Goal: Transaction & Acquisition: Subscribe to service/newsletter

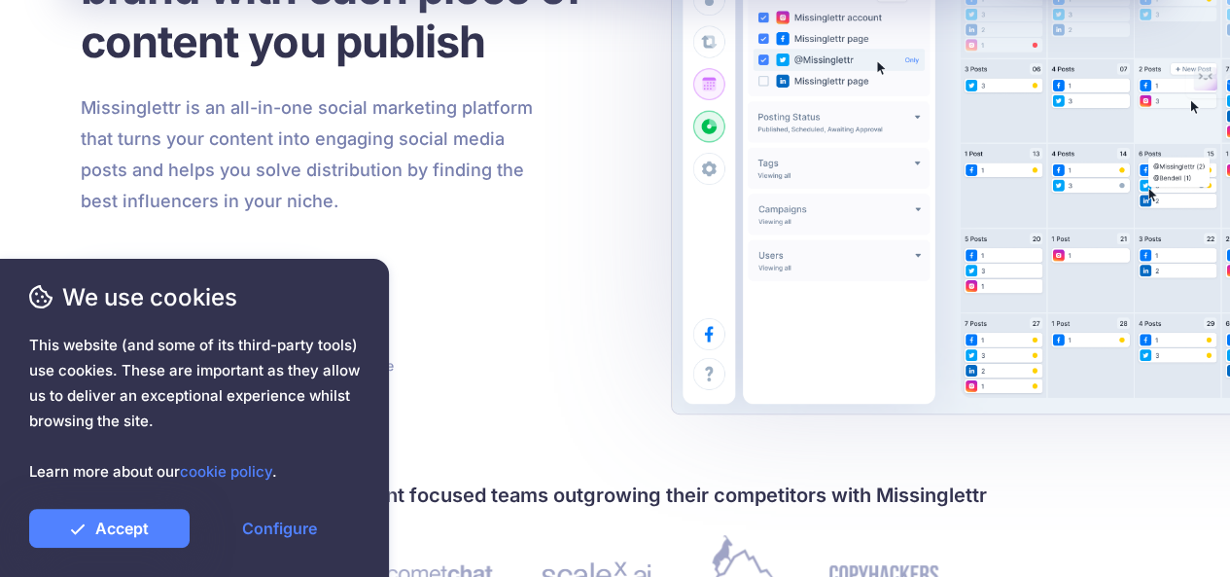
scroll to position [292, 0]
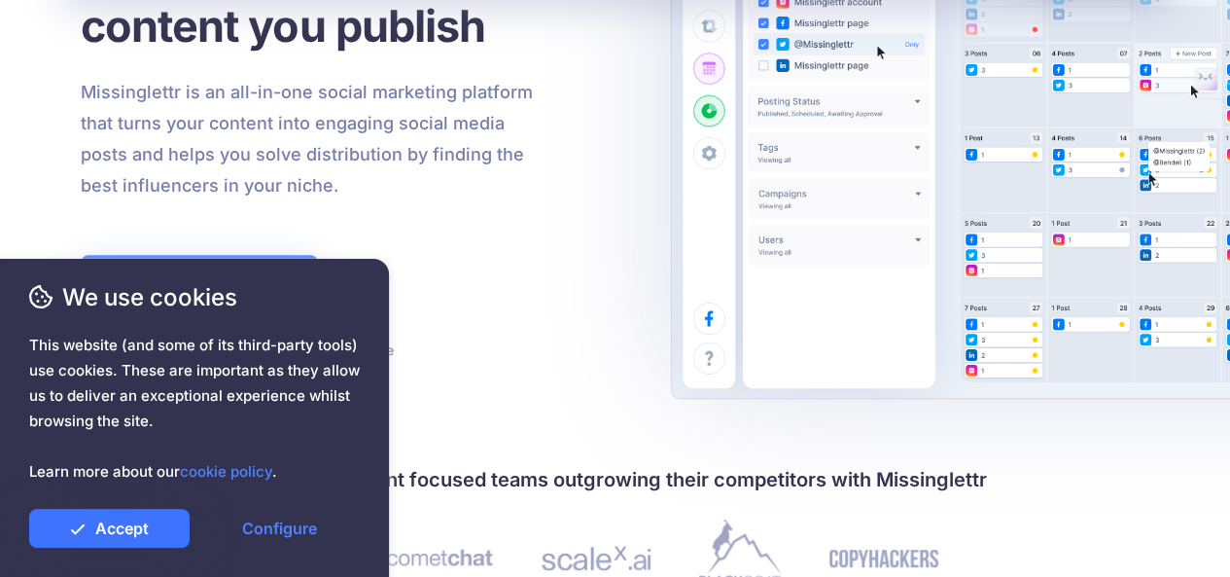
click at [171, 528] on link "Accept" at bounding box center [109, 528] width 160 height 39
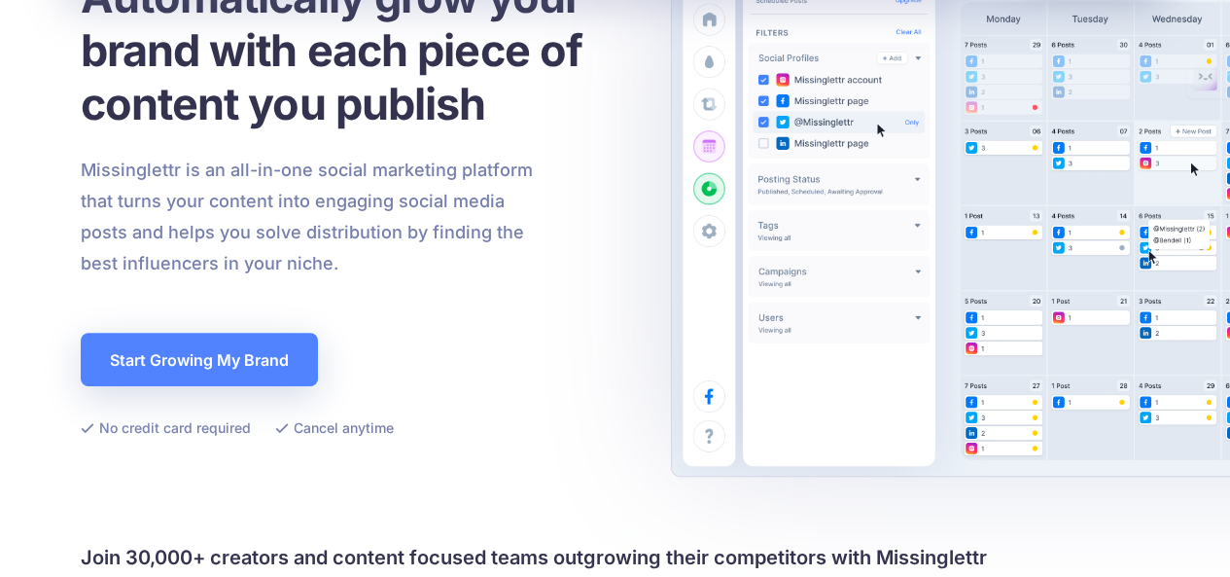
scroll to position [0, 0]
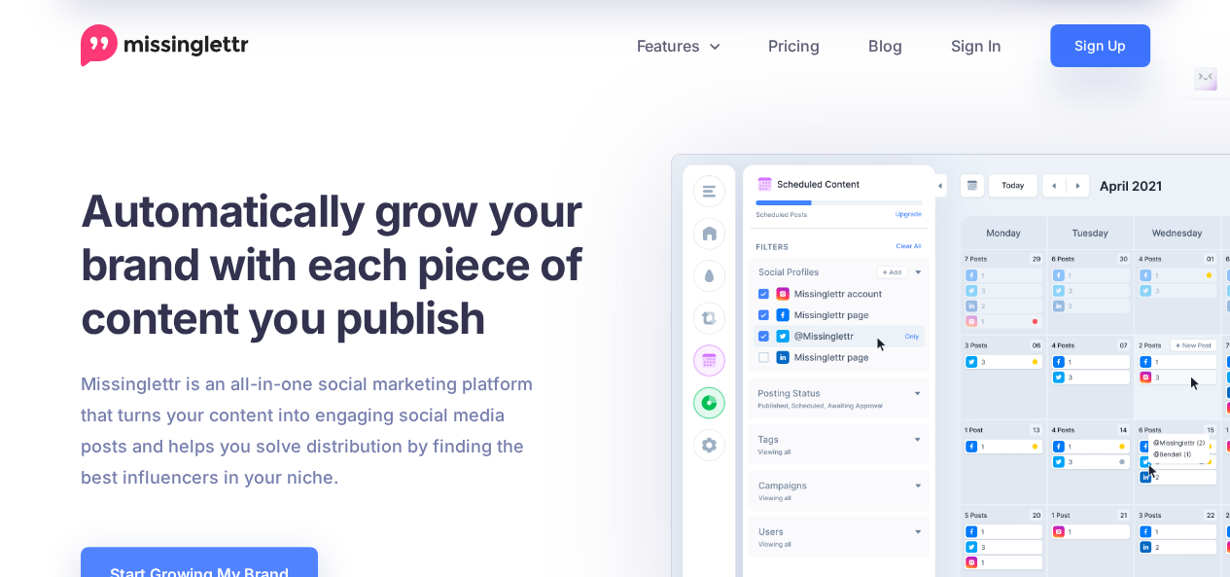
click at [1117, 42] on link "Sign Up" at bounding box center [1100, 45] width 100 height 43
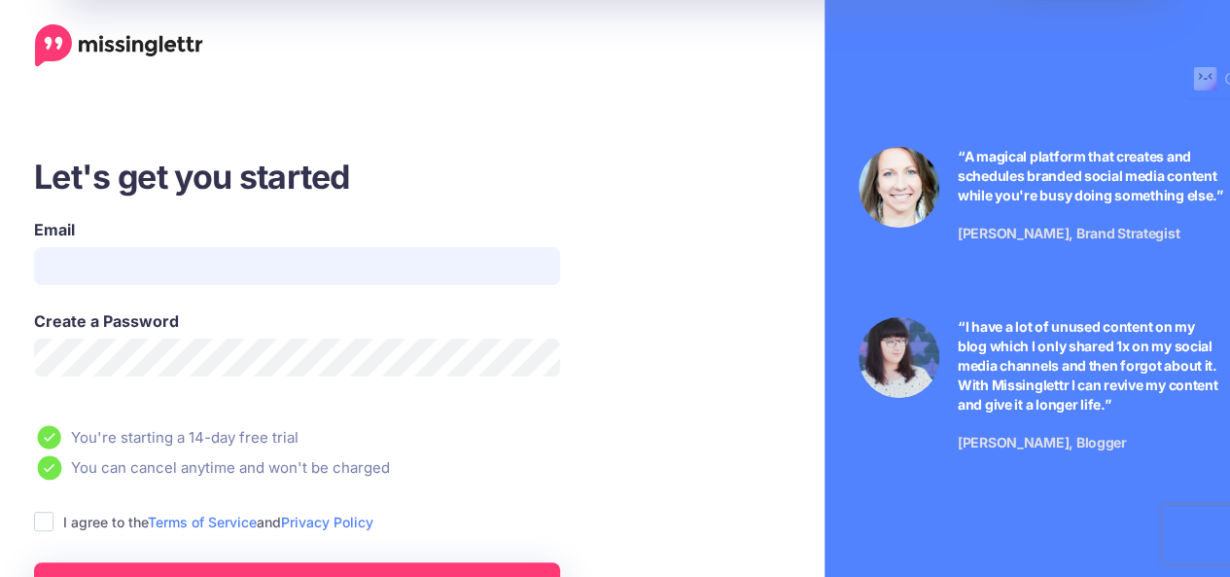
click at [167, 257] on input "Email" at bounding box center [297, 266] width 526 height 38
type input "**********"
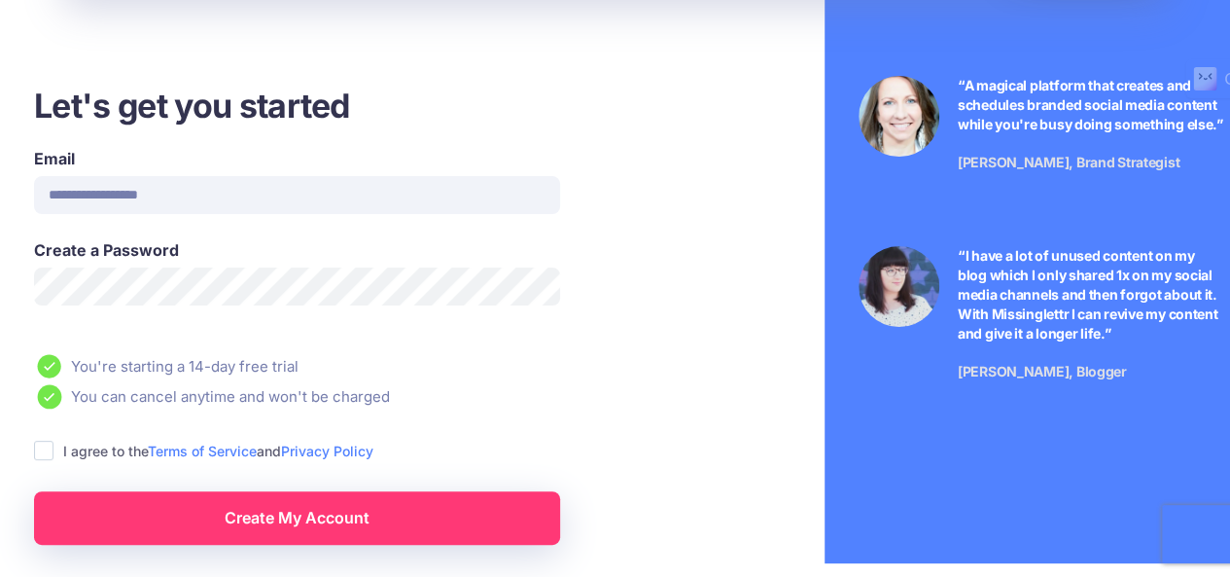
scroll to position [97, 0]
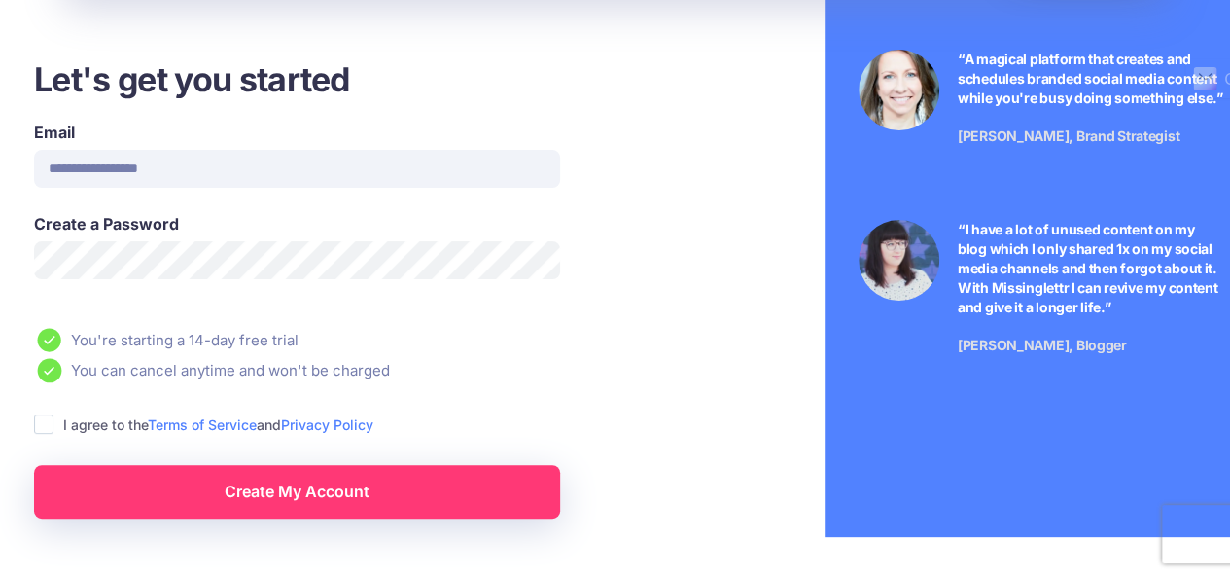
click at [55, 423] on div "I agree to the Terms of Service and Privacy Policy" at bounding box center [352, 424] width 637 height 22
click at [43, 425] on ins at bounding box center [43, 423] width 19 height 19
click at [253, 500] on link "Create My Account" at bounding box center [297, 491] width 526 height 53
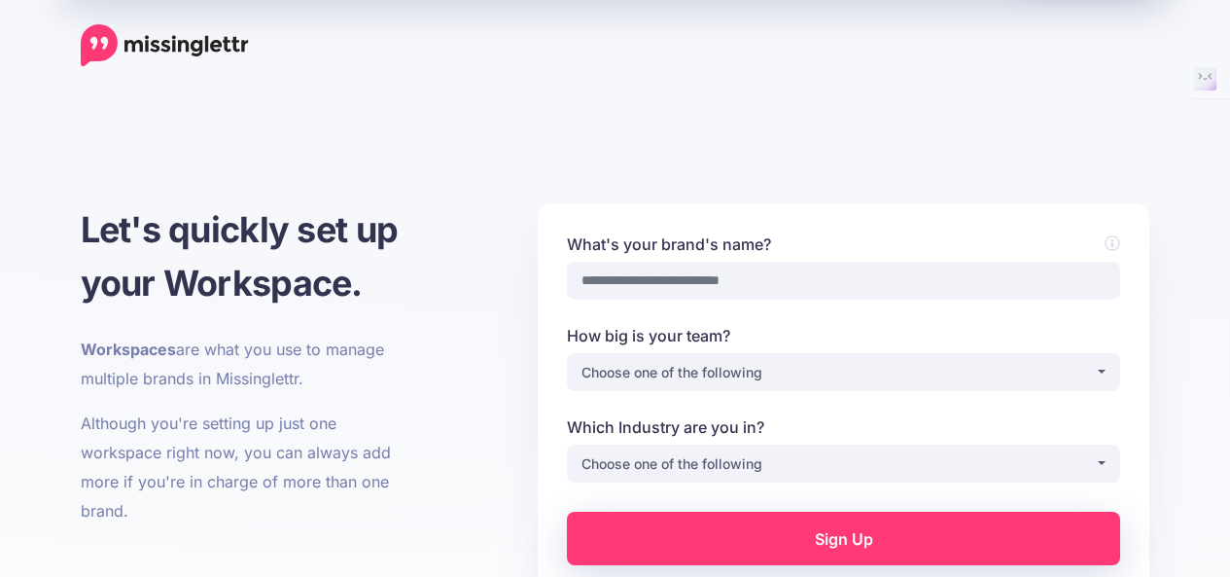
scroll to position [97, 0]
click at [803, 277] on input "What's your brand's name?" at bounding box center [843, 281] width 553 height 38
type input "****"
click at [757, 367] on div "Choose one of the following" at bounding box center [839, 372] width 514 height 23
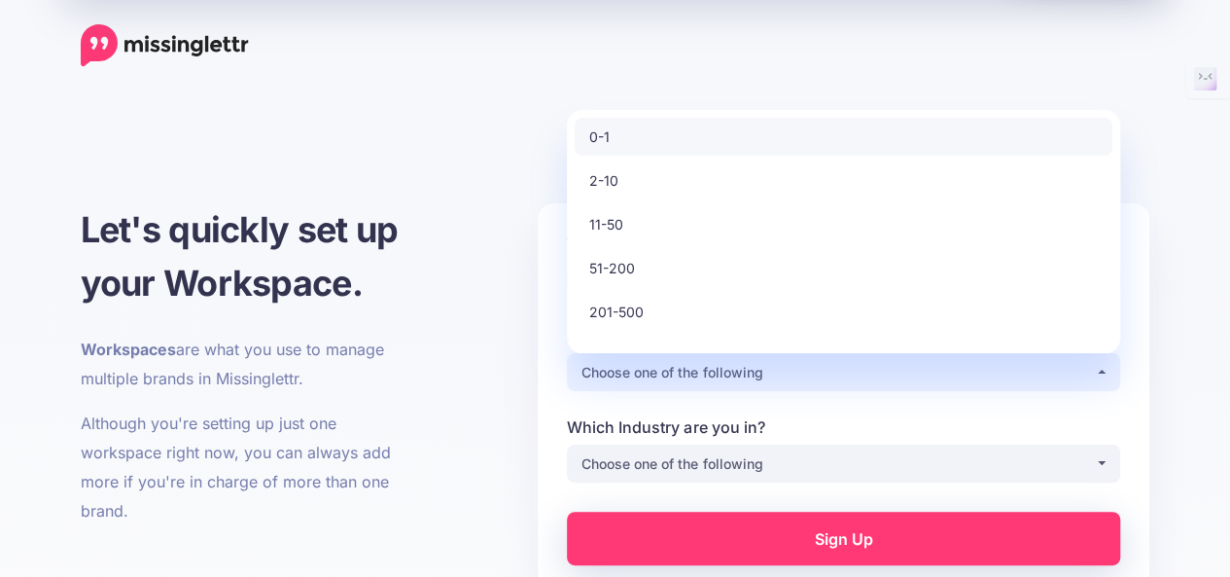
click at [605, 140] on span "0-1" at bounding box center [599, 136] width 20 height 23
select select "*"
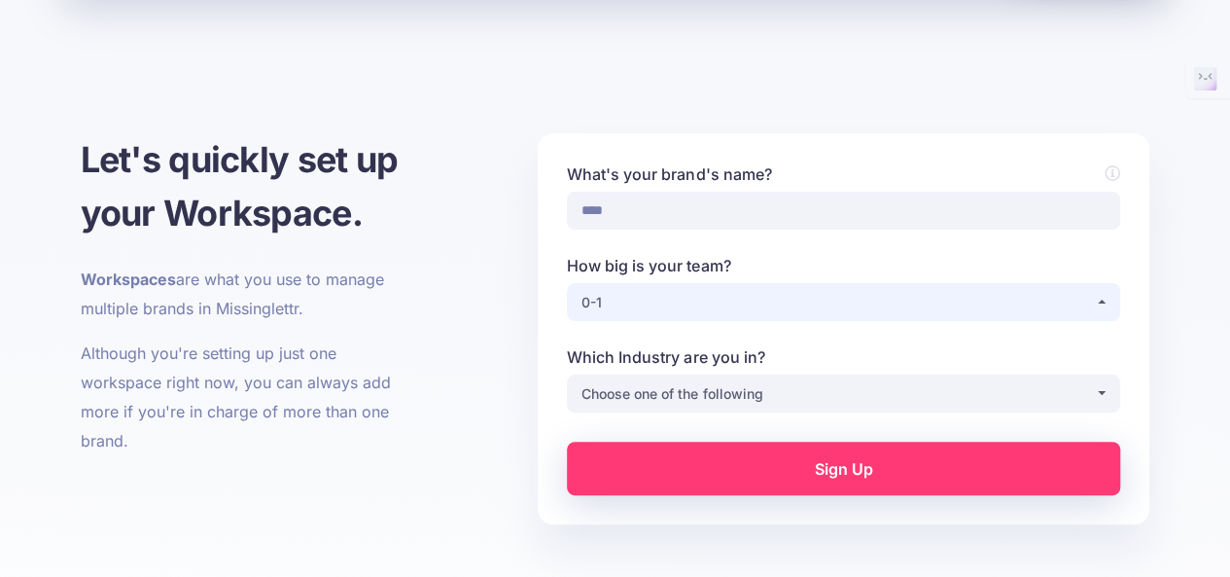
scroll to position [97, 0]
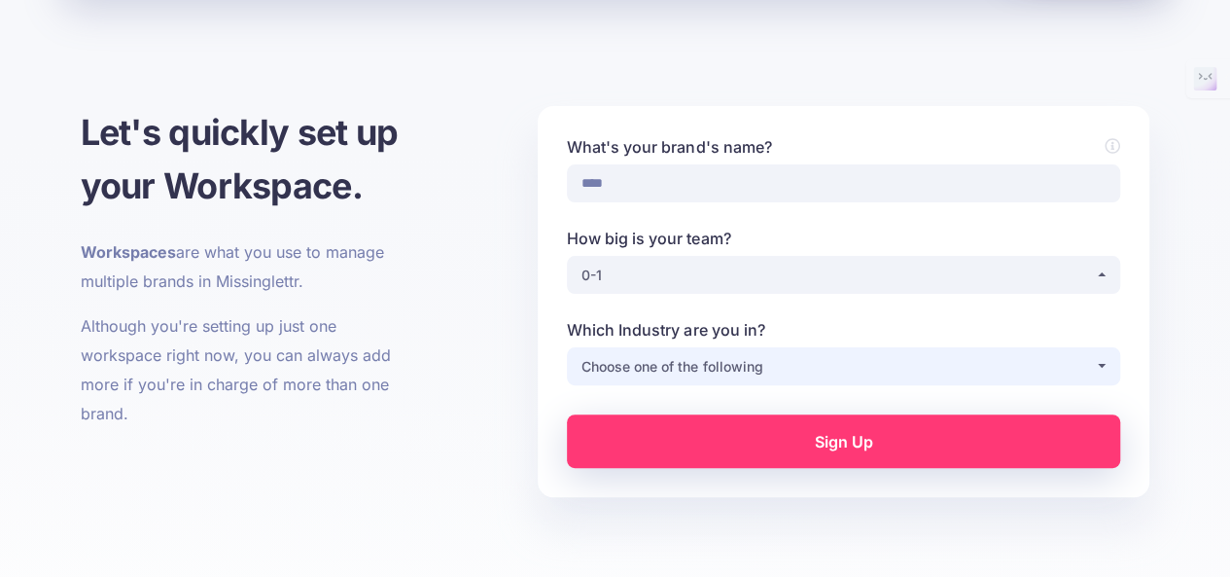
click at [713, 363] on div "Choose one of the following" at bounding box center [839, 366] width 514 height 23
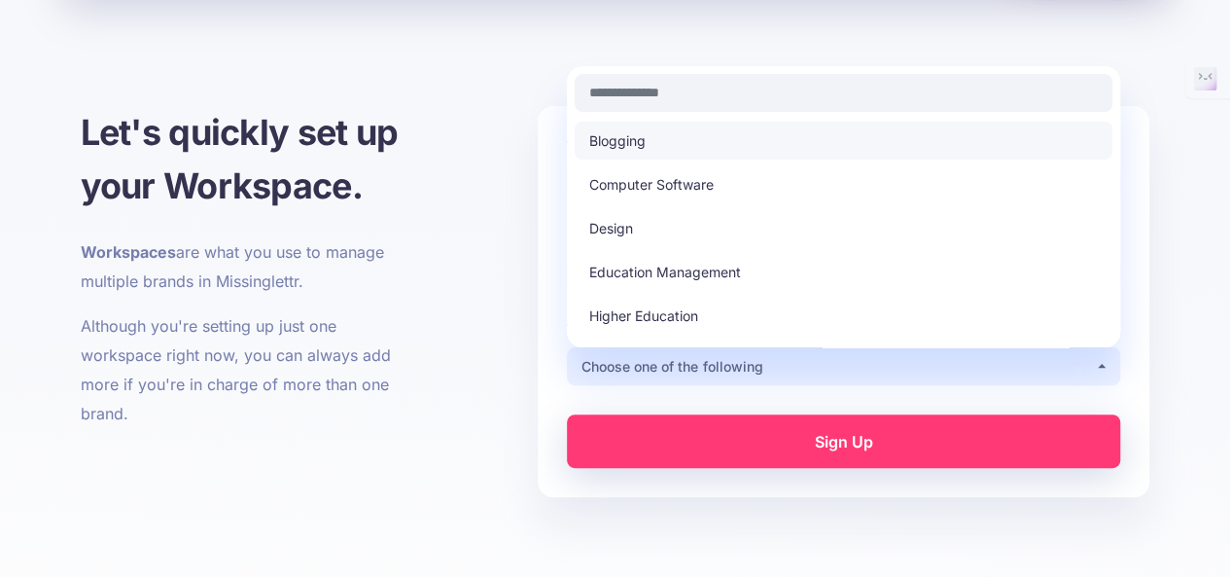
click at [636, 140] on span "Blogging" at bounding box center [617, 140] width 56 height 23
select select "********"
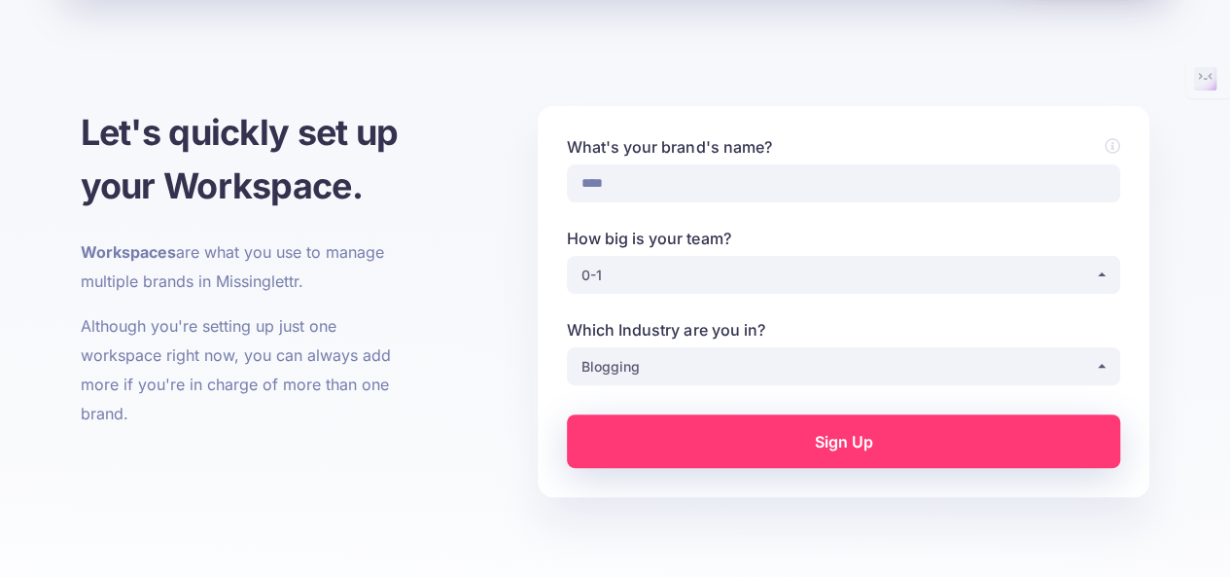
click at [782, 437] on link "Sign Up" at bounding box center [843, 440] width 553 height 53
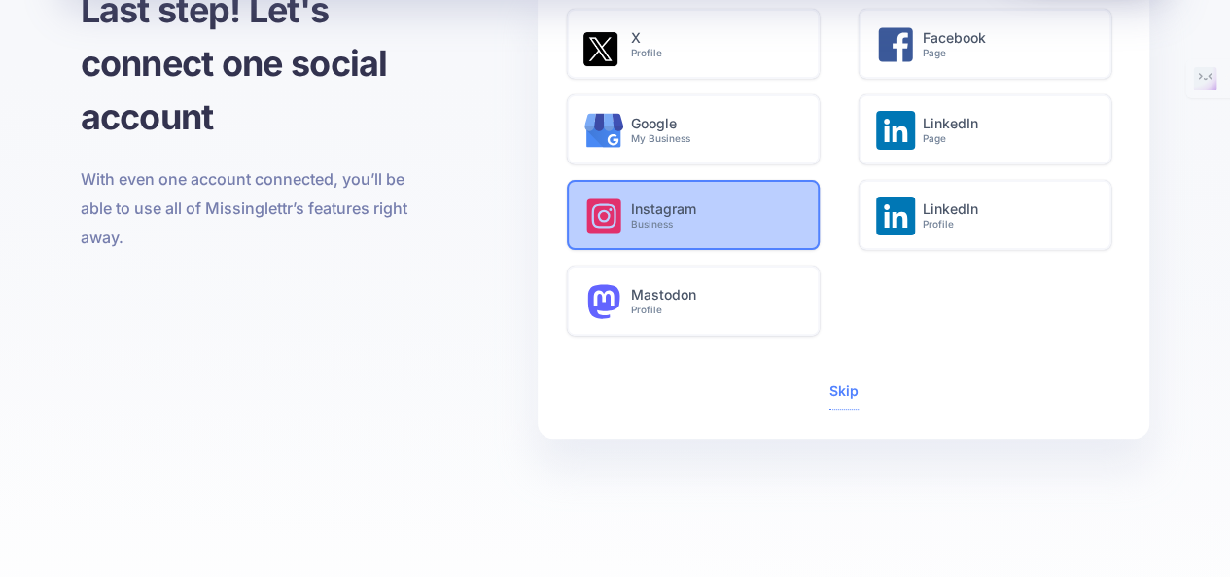
scroll to position [195, 0]
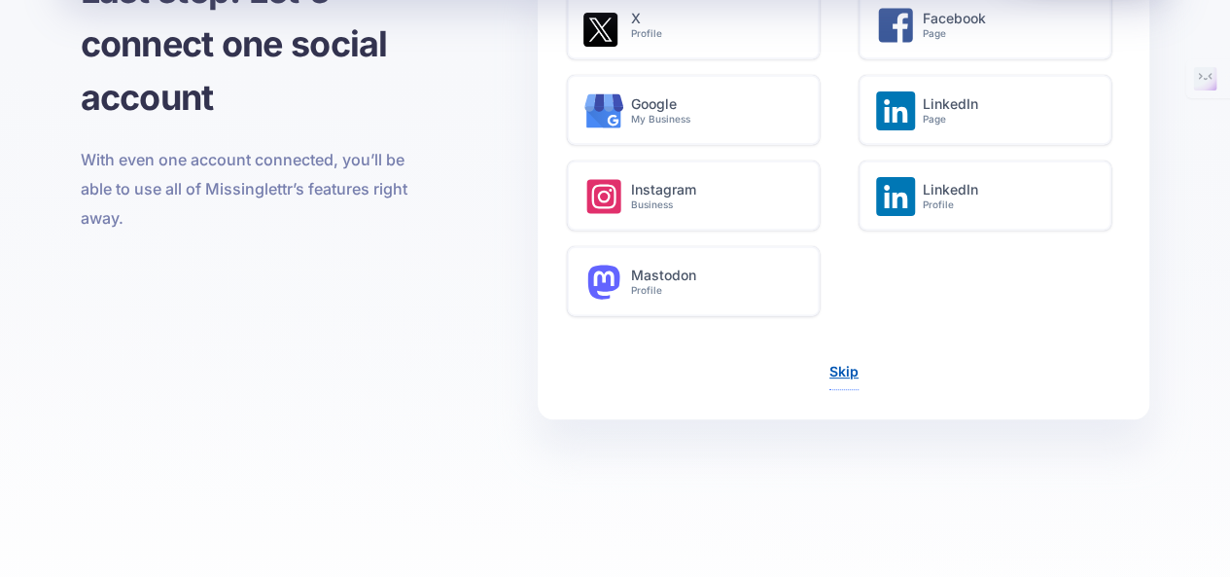
click at [848, 366] on link "Skip" at bounding box center [844, 371] width 29 height 17
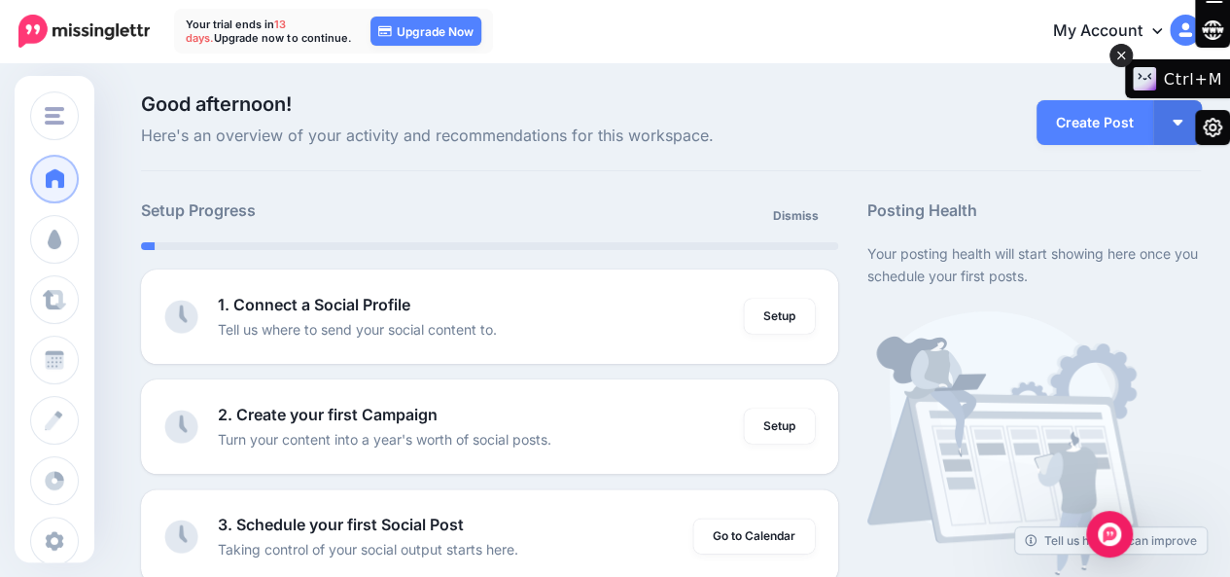
click at [1123, 54] on icon at bounding box center [1122, 55] width 14 height 23
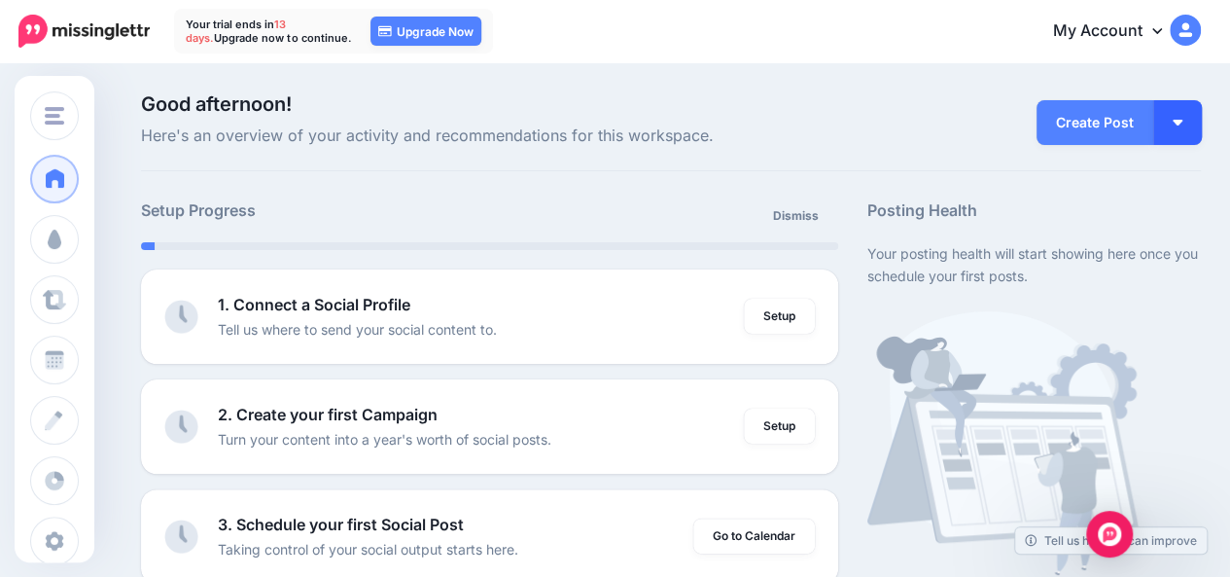
click at [1202, 123] on button "button" at bounding box center [1178, 122] width 49 height 45
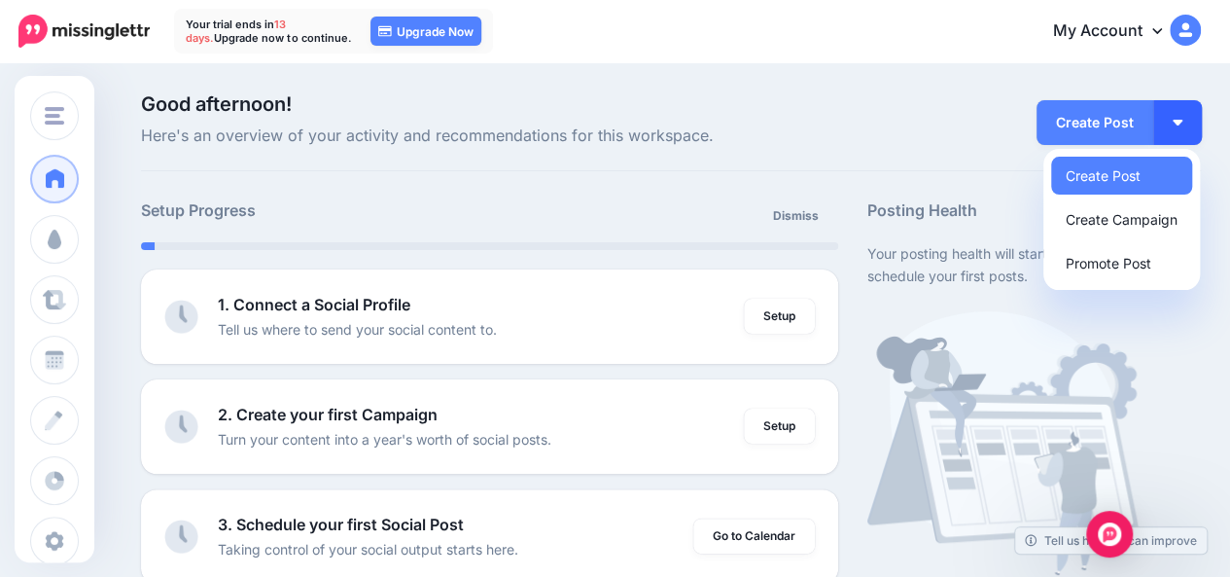
click at [1202, 124] on button "button" at bounding box center [1178, 122] width 49 height 45
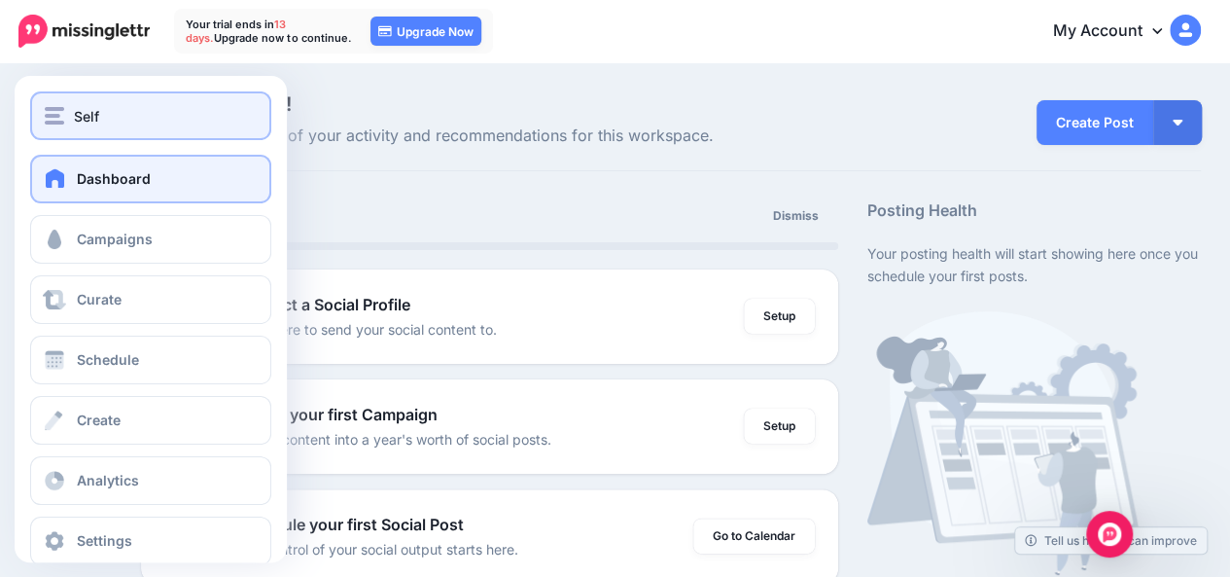
click at [63, 122] on img "button" at bounding box center [54, 116] width 19 height 18
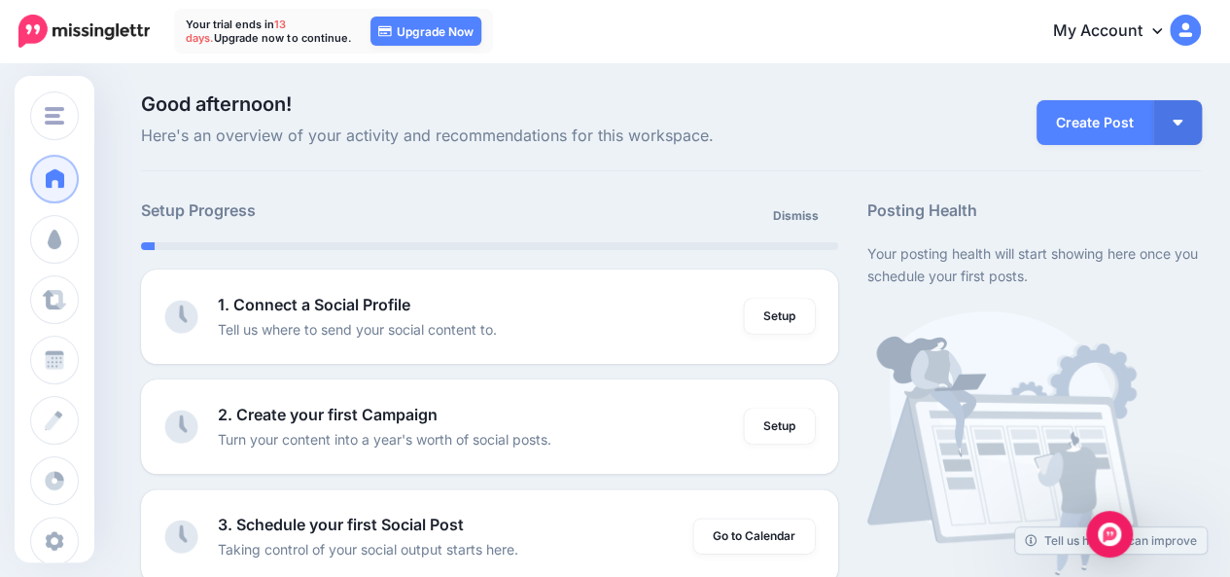
click at [422, 205] on h5 "Setup Progress" at bounding box center [315, 210] width 348 height 24
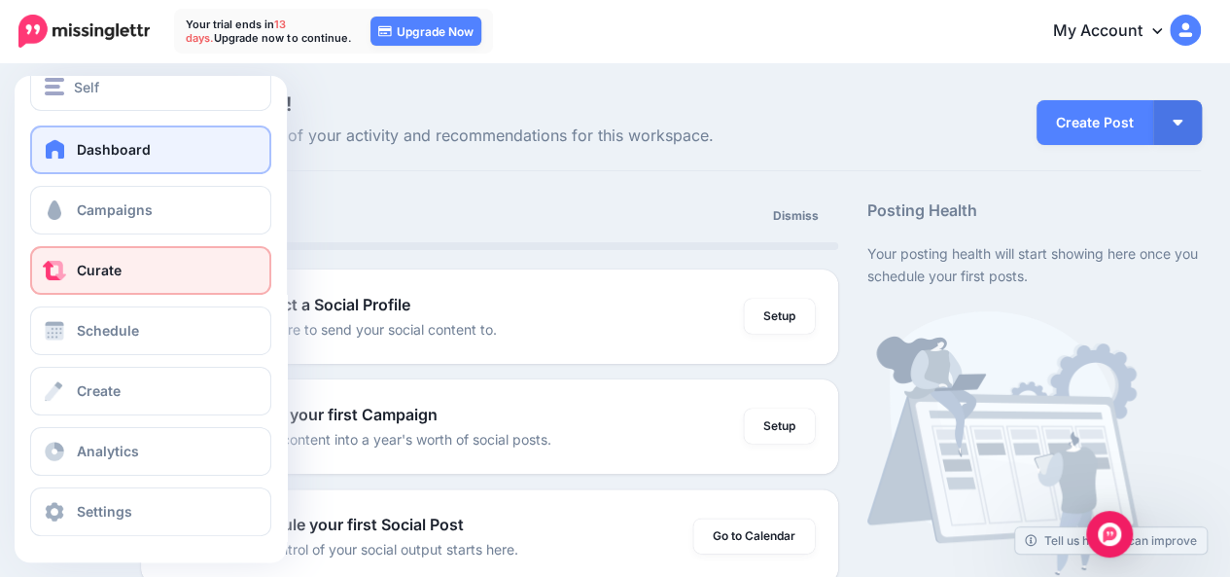
scroll to position [97, 0]
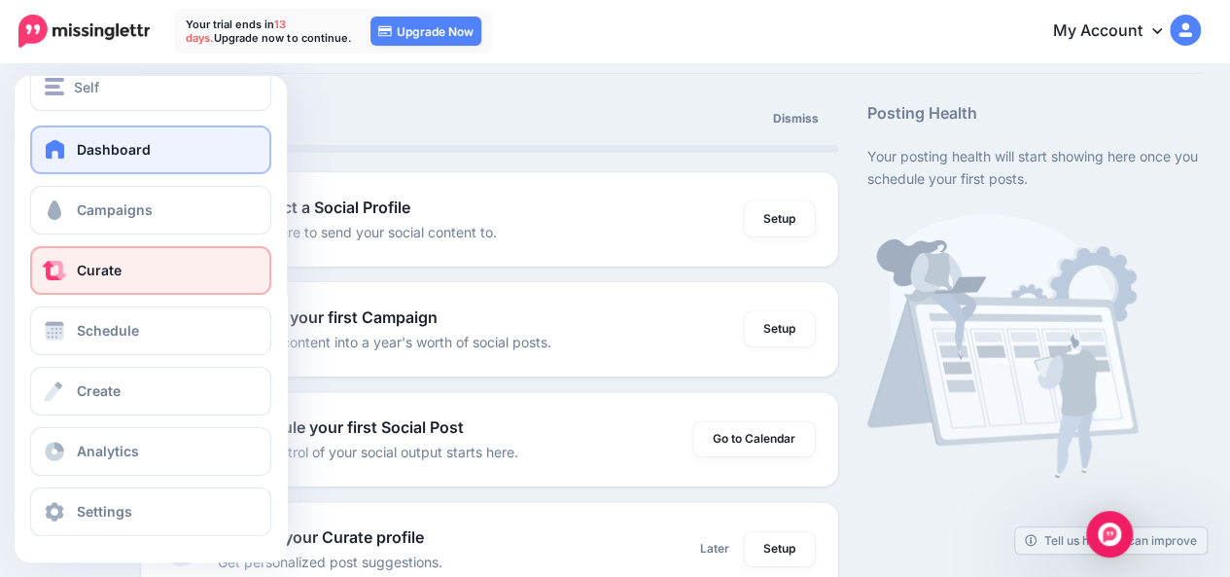
click at [124, 279] on link "Curate" at bounding box center [150, 270] width 241 height 49
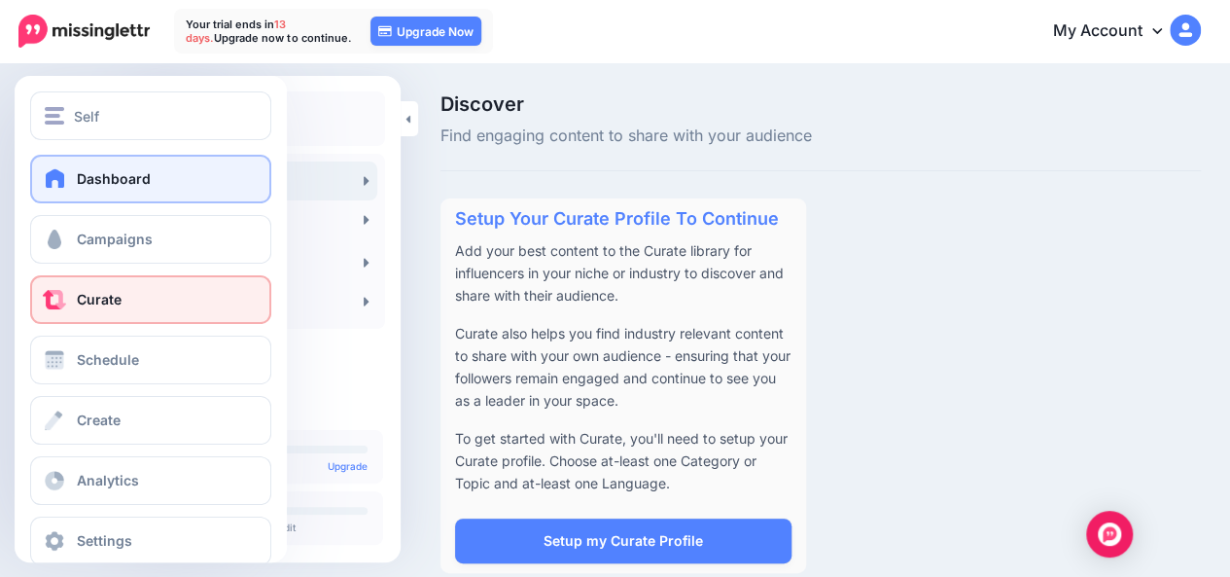
click at [74, 176] on link "Dashboard" at bounding box center [150, 179] width 241 height 49
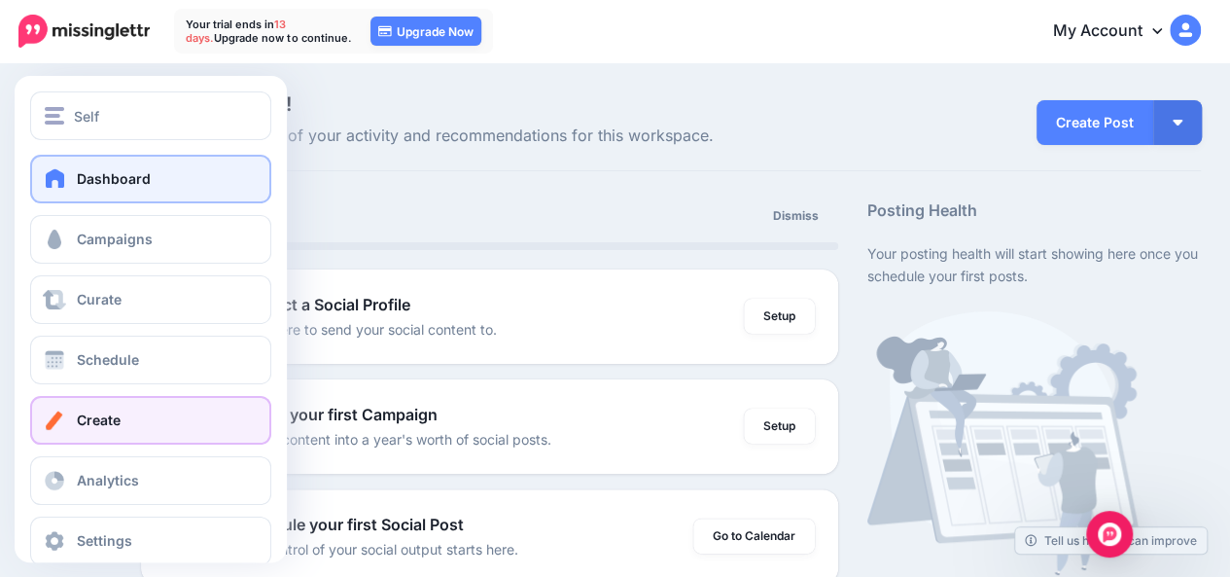
scroll to position [29, 0]
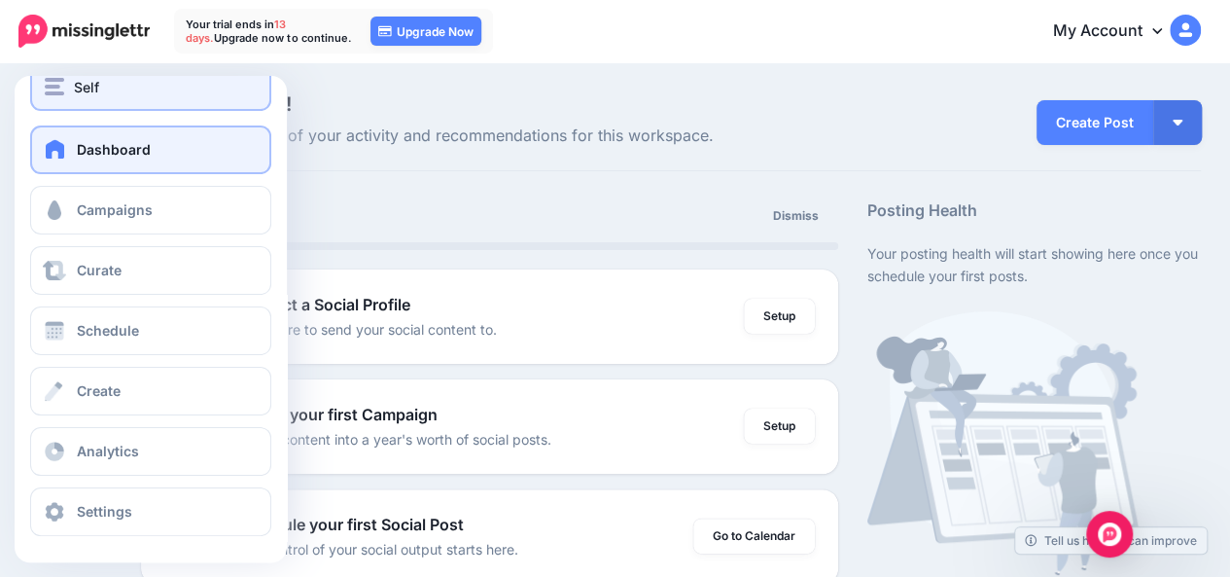
click at [67, 93] on div "Self" at bounding box center [151, 87] width 212 height 22
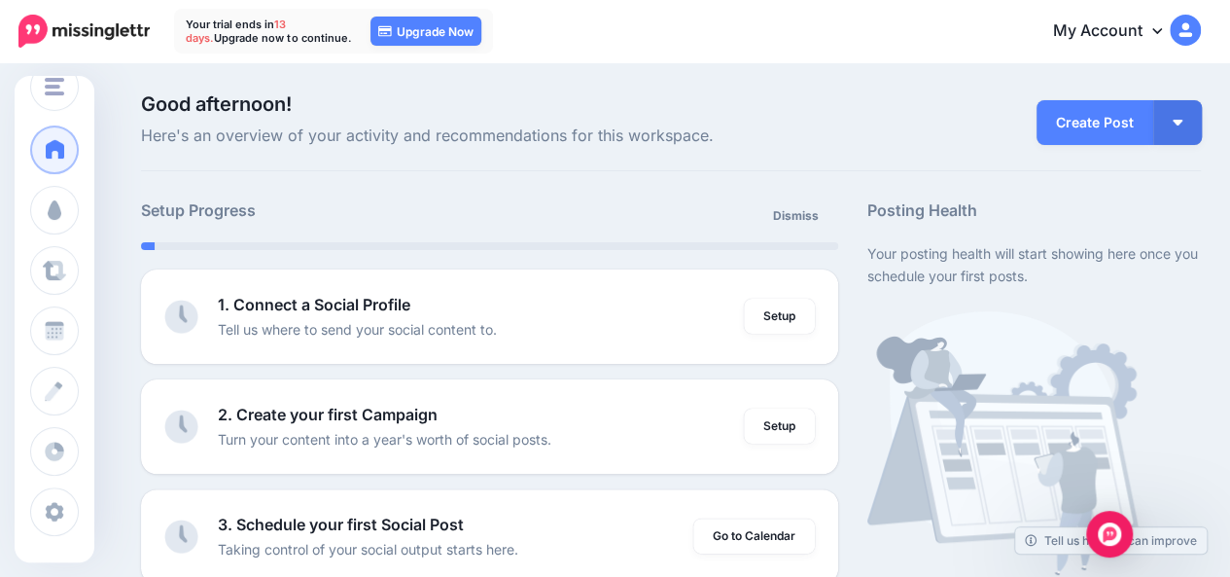
click at [106, 32] on img at bounding box center [83, 31] width 131 height 33
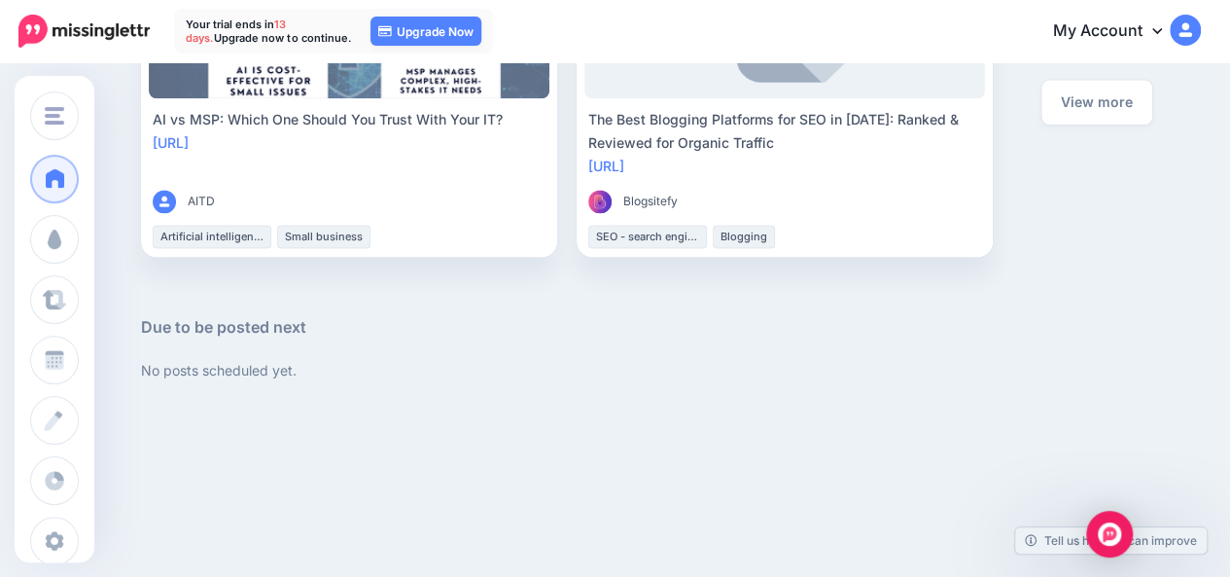
scroll to position [1233, 0]
click at [517, 370] on p "No posts scheduled yet." at bounding box center [671, 372] width 1060 height 22
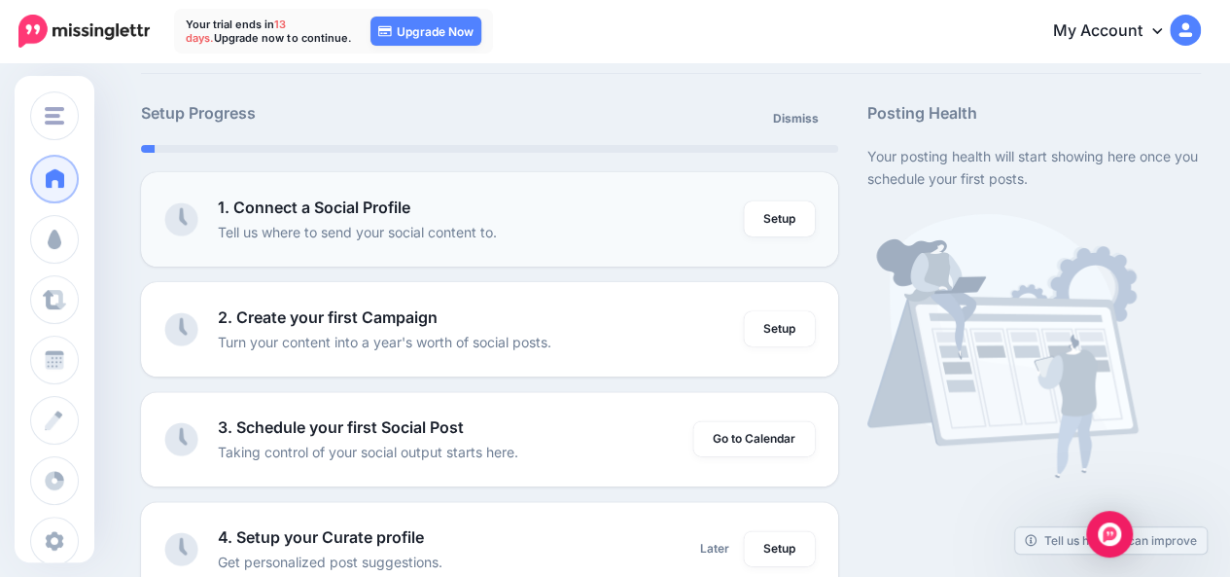
scroll to position [0, 0]
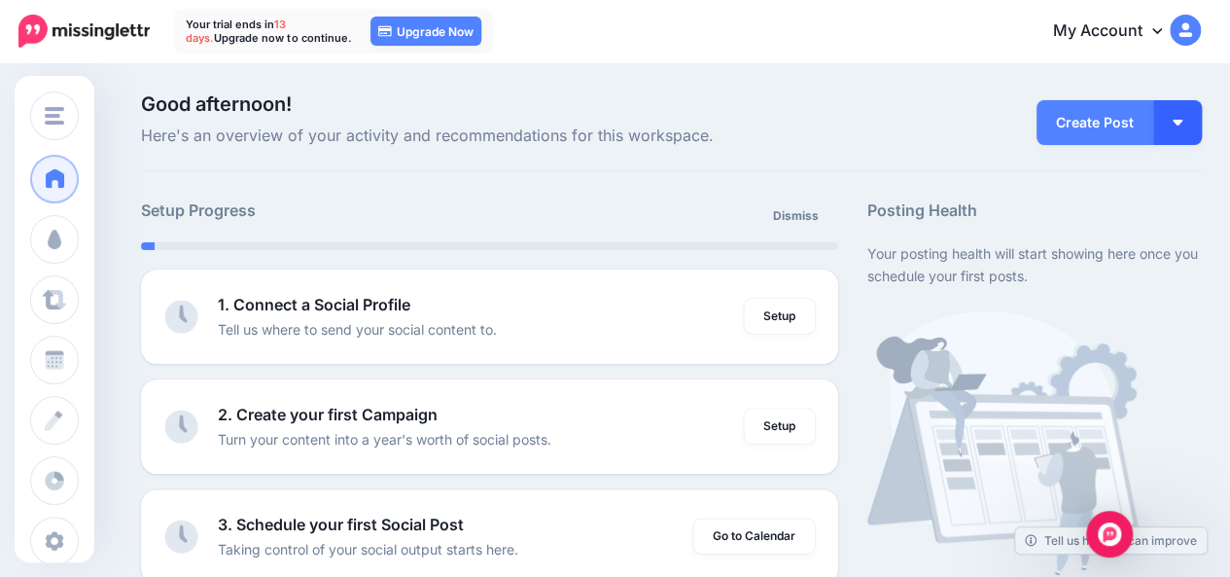
click at [1183, 120] on img "button" at bounding box center [1178, 123] width 10 height 6
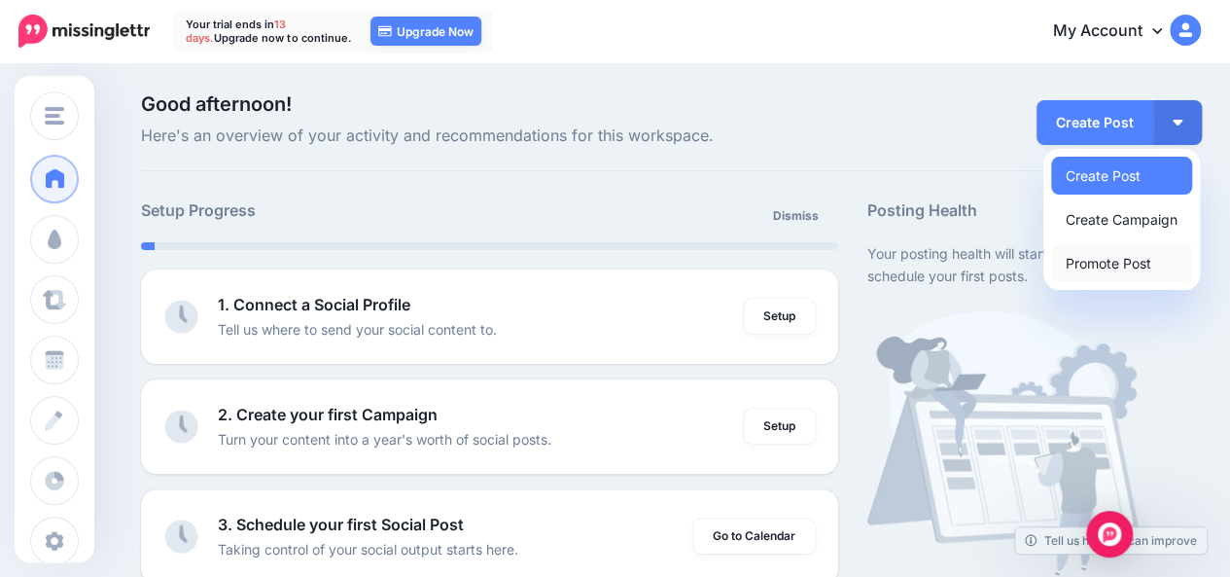
click at [1126, 261] on link "Promote Post" at bounding box center [1121, 263] width 141 height 38
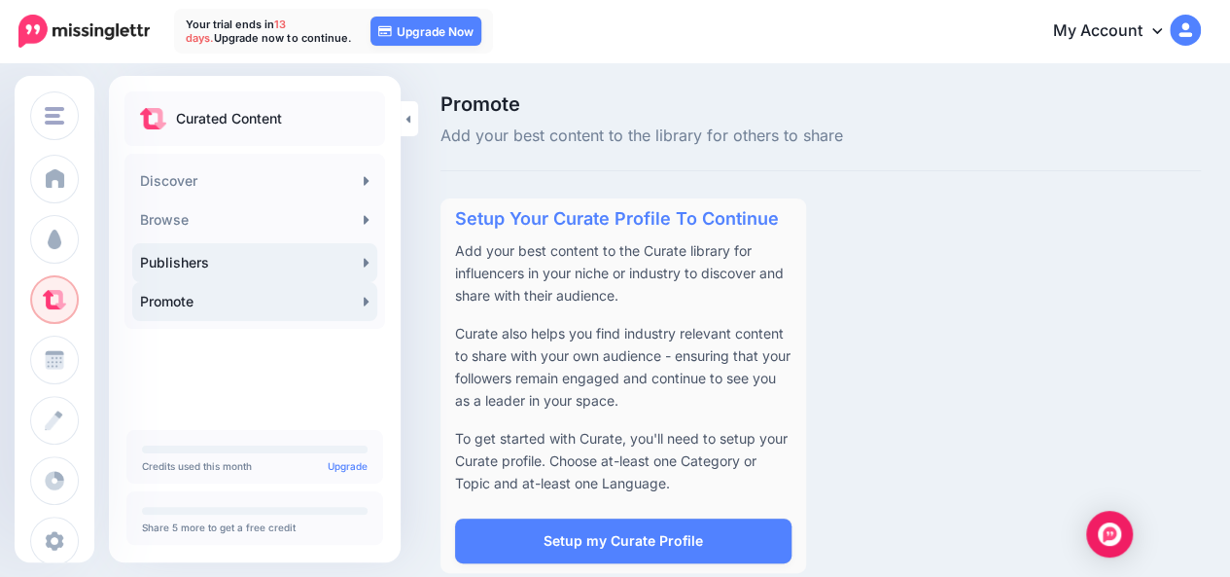
click at [260, 267] on link "Publishers" at bounding box center [254, 262] width 245 height 39
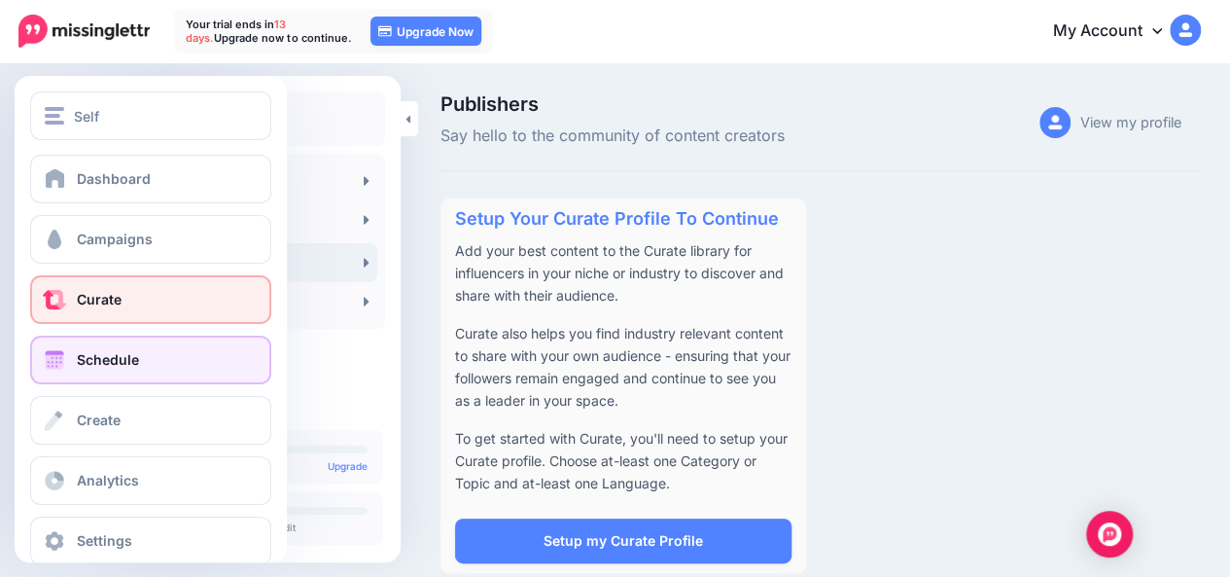
click at [100, 343] on link "Schedule" at bounding box center [150, 360] width 241 height 49
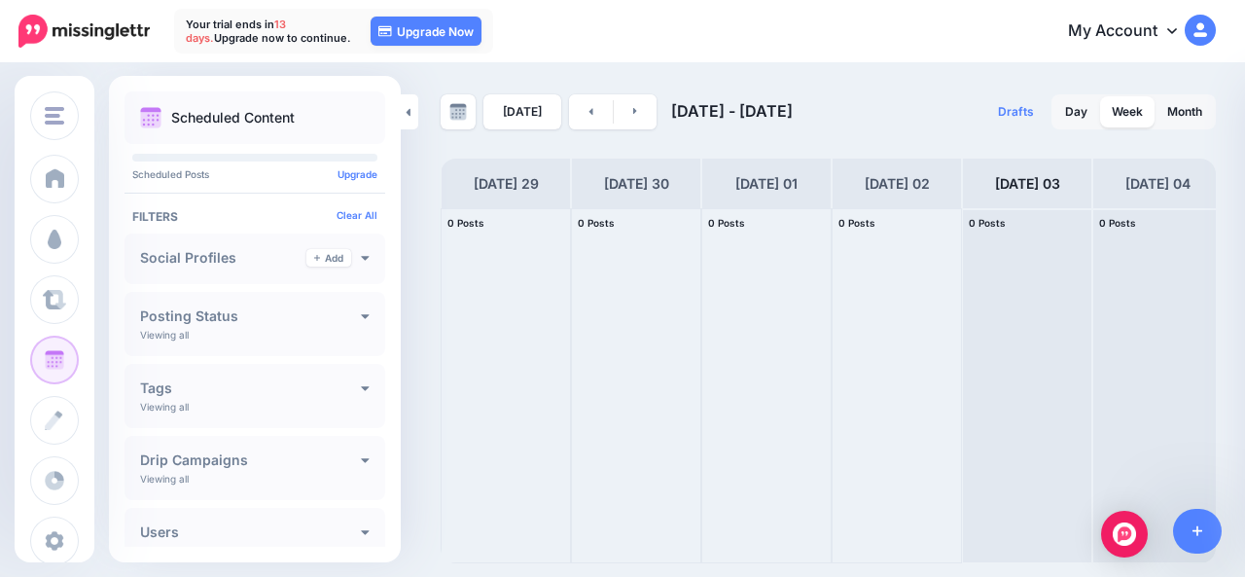
scroll to position [72, 0]
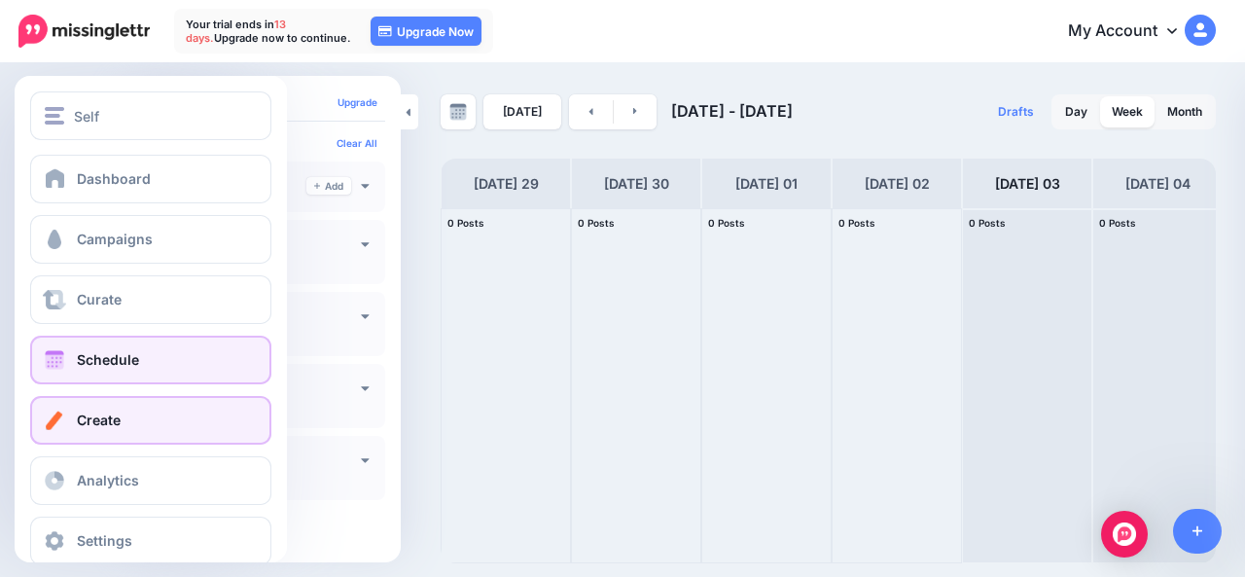
click at [62, 422] on span at bounding box center [54, 419] width 25 height 19
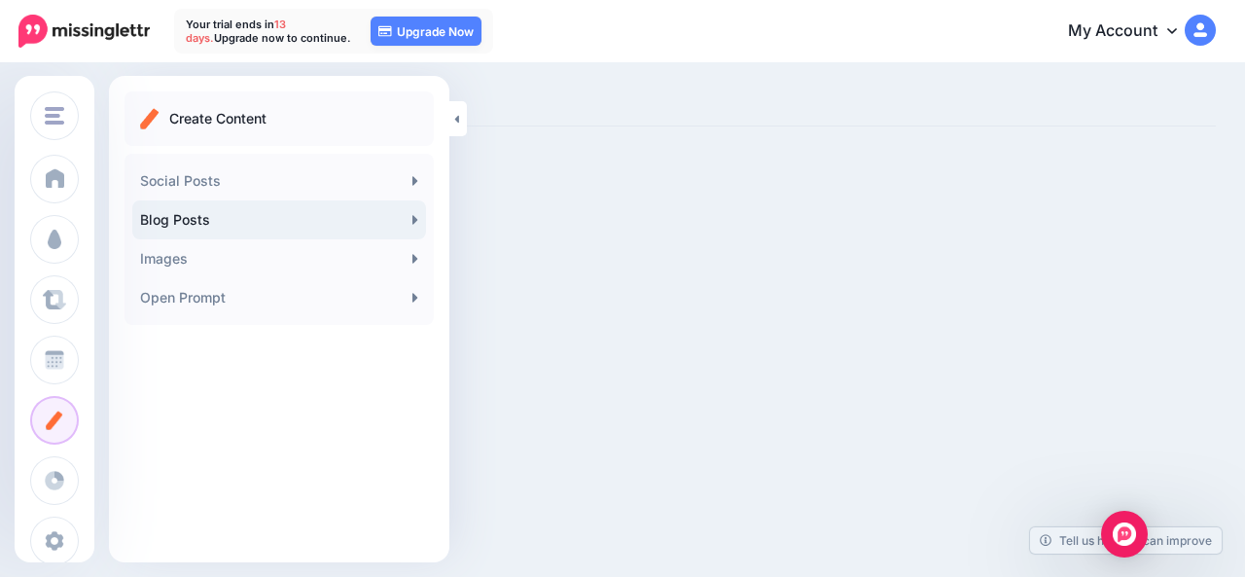
click at [416, 217] on icon at bounding box center [415, 220] width 6 height 16
